Goal: Task Accomplishment & Management: Use online tool/utility

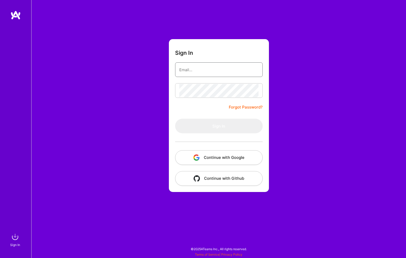
type input "[EMAIL_ADDRESS][DOMAIN_NAME]"
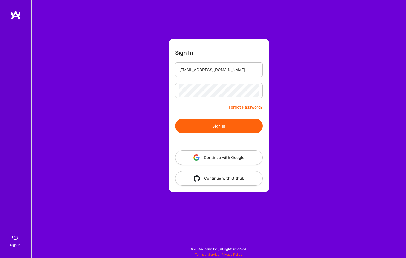
click at [242, 128] on button "Sign In" at bounding box center [219, 126] width 88 height 15
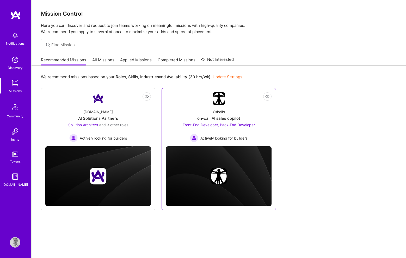
click at [226, 132] on div "Front-End Developer, Back-End Developer Actively looking for builders" at bounding box center [219, 132] width 72 height 20
click at [109, 62] on link "All Missions" at bounding box center [103, 61] width 22 height 9
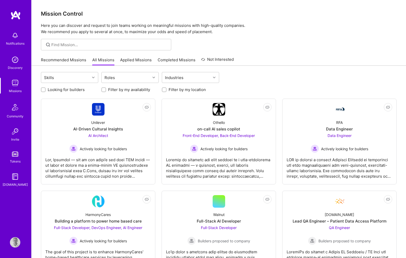
click at [165, 89] on input "Filter by my location" at bounding box center [165, 90] width 4 height 4
checkbox input "true"
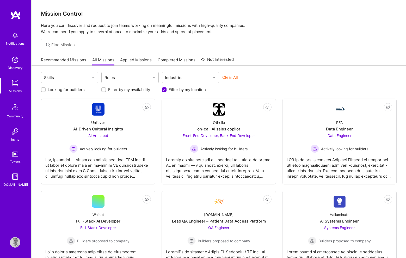
click at [44, 89] on input "Looking for builders" at bounding box center [44, 90] width 4 height 4
checkbox input "true"
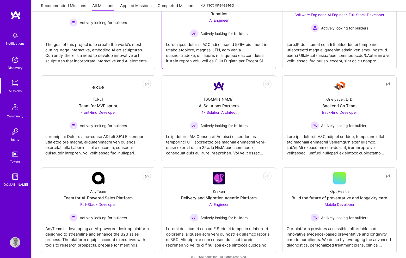
scroll to position [312, 0]
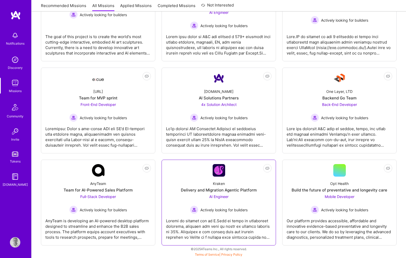
click at [229, 214] on div "Actively looking for builders" at bounding box center [219, 209] width 58 height 8
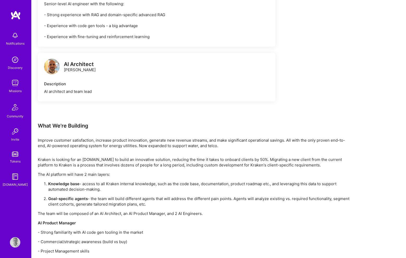
scroll to position [389, 0]
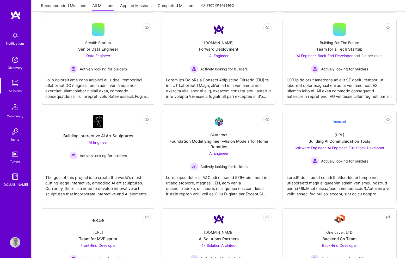
scroll to position [173, 0]
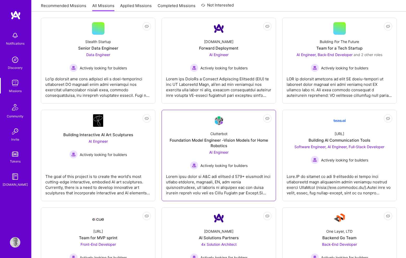
click at [236, 164] on span "Actively looking for builders" at bounding box center [223, 165] width 47 height 5
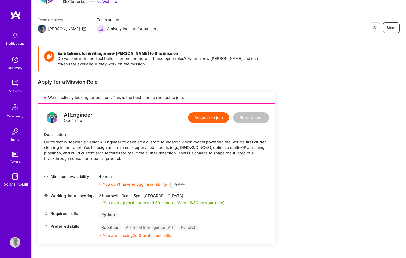
scroll to position [34, 0]
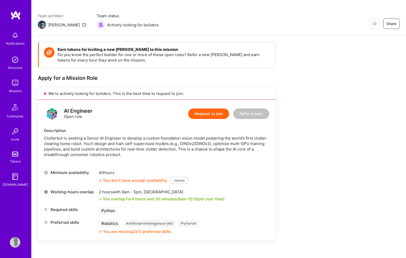
click at [199, 145] on div "Clutterbot is seeking a Senior AI Engineer to develop a custom foundation visio…" at bounding box center [156, 146] width 225 height 22
